Goal: Find specific page/section: Find specific page/section

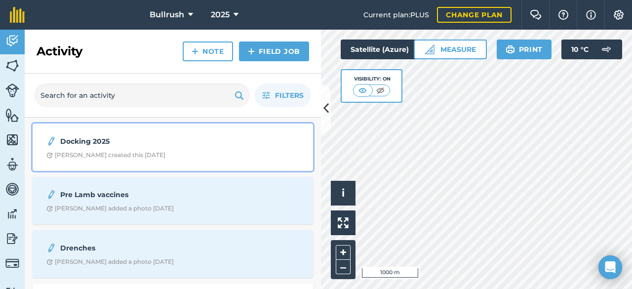
click at [94, 140] on strong "Docking 2025" at bounding box center [138, 141] width 157 height 11
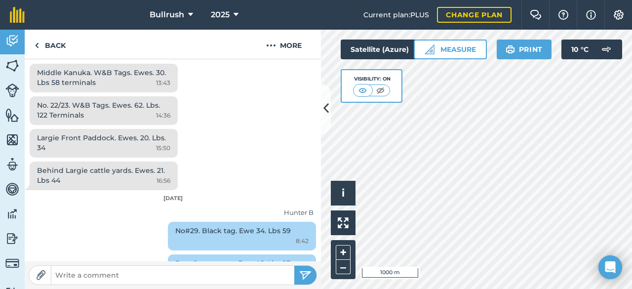
scroll to position [678, 0]
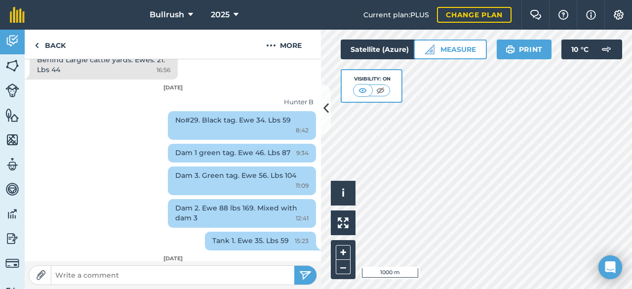
click at [316, 229] on div "Activity Fields Livestock Features Maps Team Vehicles Data Reporting Billing Tu…" at bounding box center [316, 159] width 632 height 259
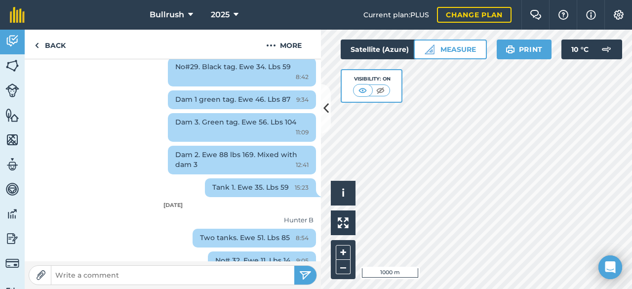
scroll to position [733, 0]
